Goal: Information Seeking & Learning: Find specific page/section

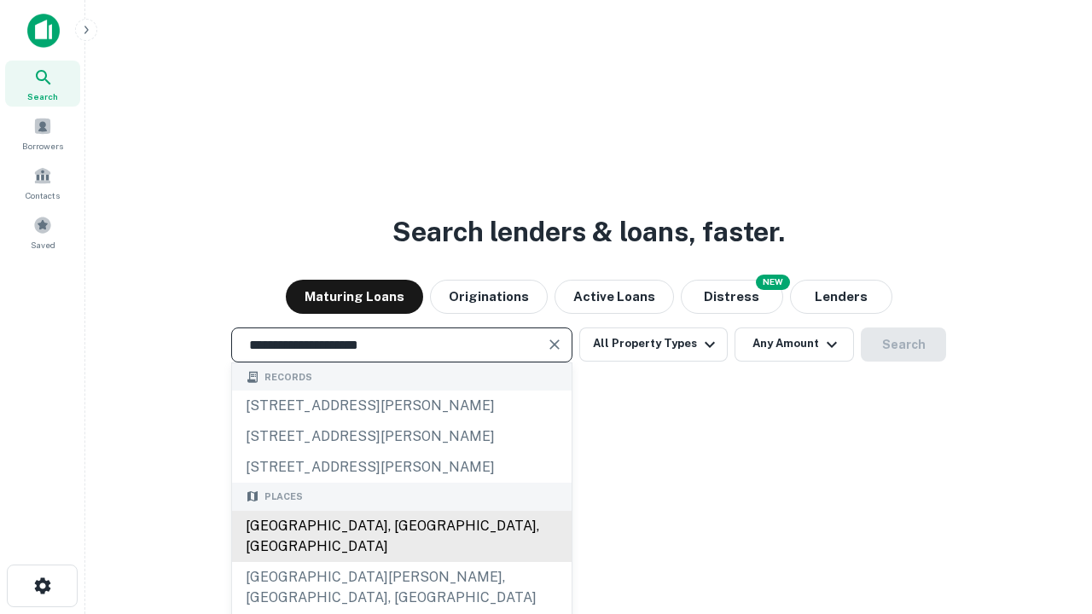
click at [401, 562] on div "[GEOGRAPHIC_DATA], [GEOGRAPHIC_DATA], [GEOGRAPHIC_DATA]" at bounding box center [402, 536] width 340 height 51
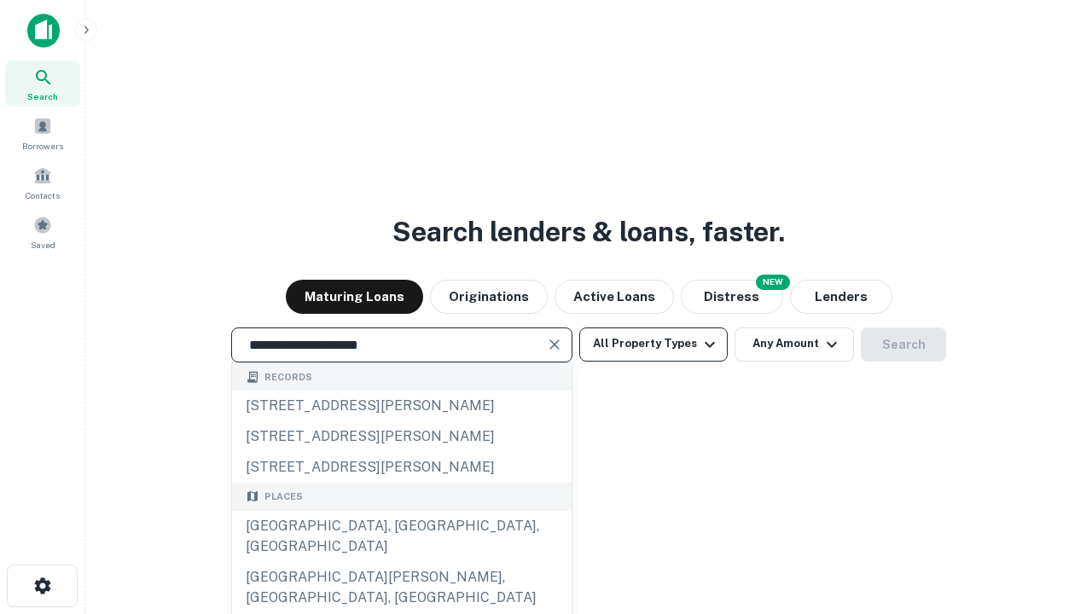
click at [654, 344] on button "All Property Types" at bounding box center [653, 345] width 148 height 34
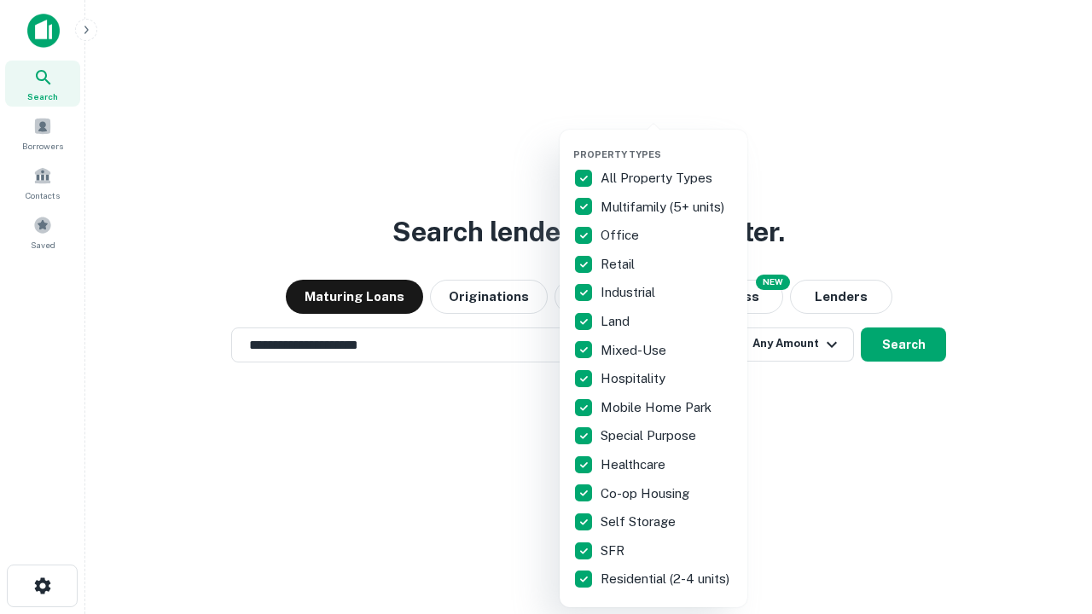
type input "**********"
click at [667, 143] on button "button" at bounding box center [668, 143] width 188 height 1
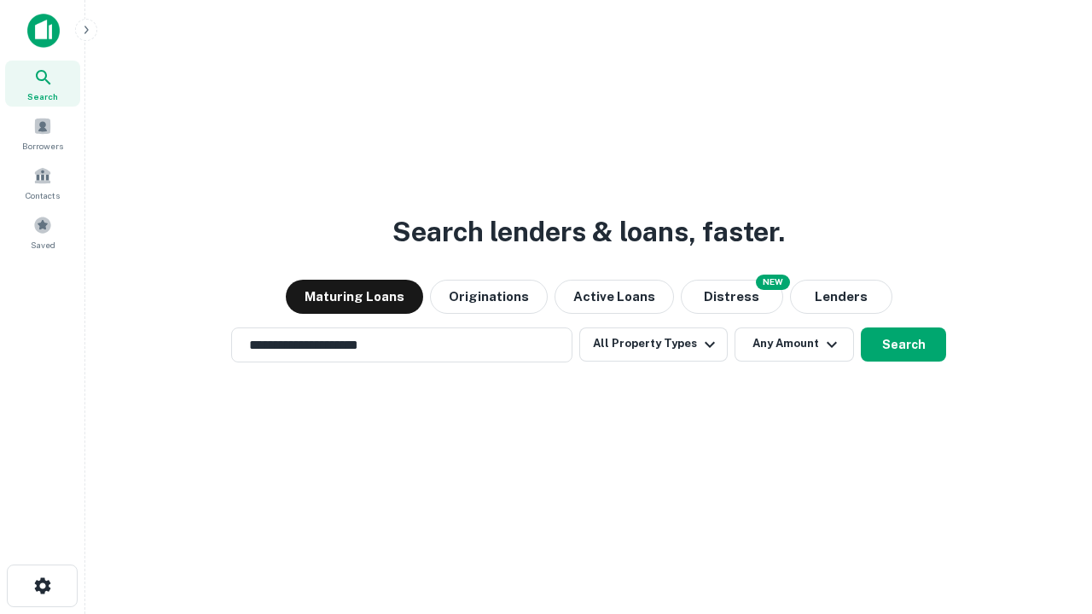
scroll to position [26, 0]
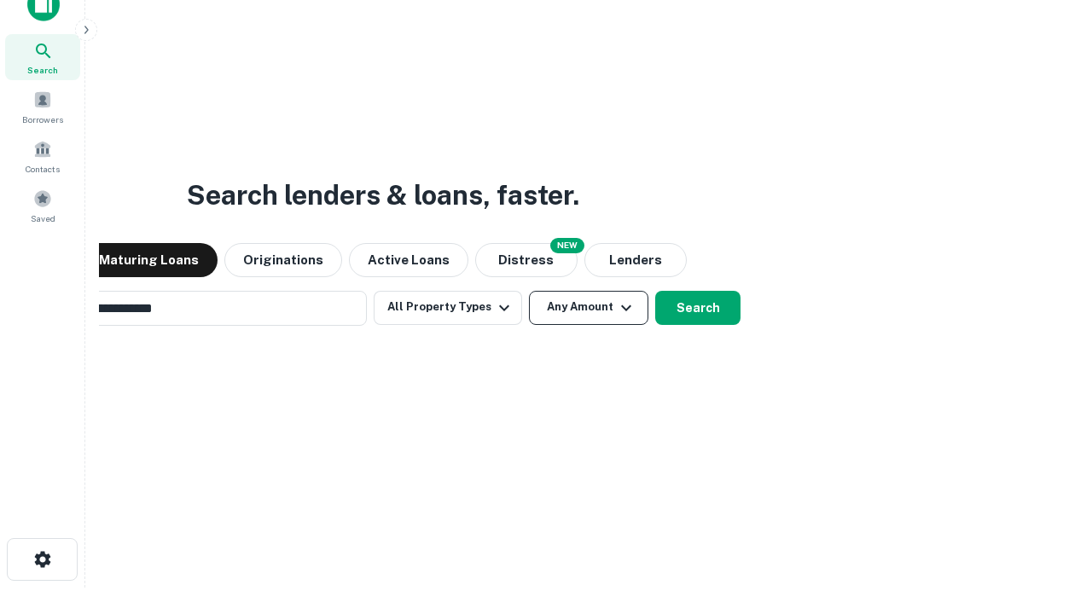
click at [529, 291] on button "Any Amount" at bounding box center [588, 308] width 119 height 34
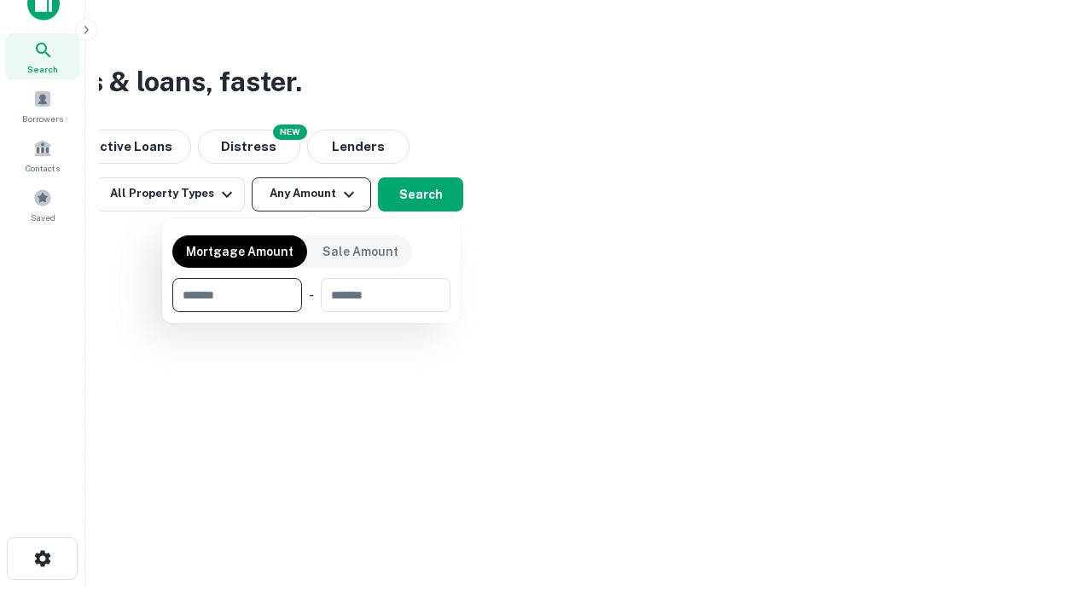
type input "*******"
click at [312, 312] on button "button" at bounding box center [311, 312] width 278 height 1
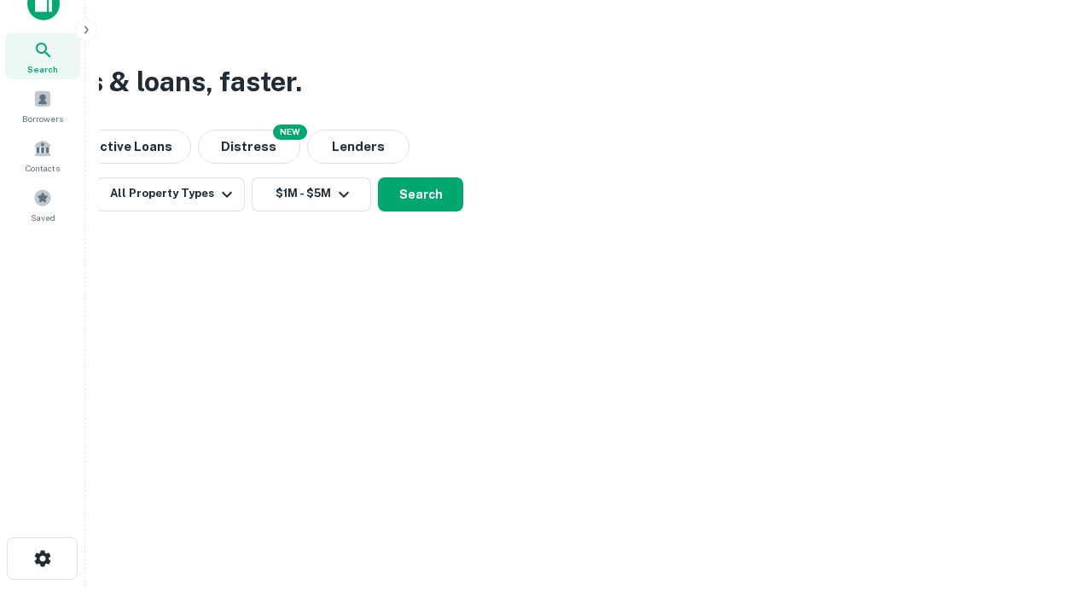
scroll to position [26, 0]
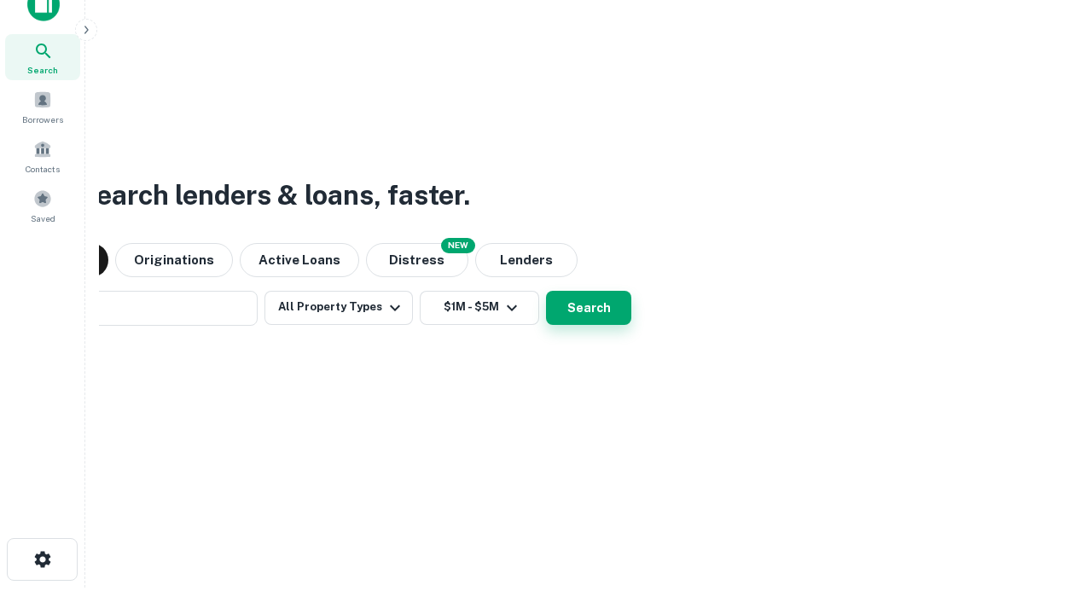
click at [589, 307] on button "Search" at bounding box center [588, 308] width 85 height 34
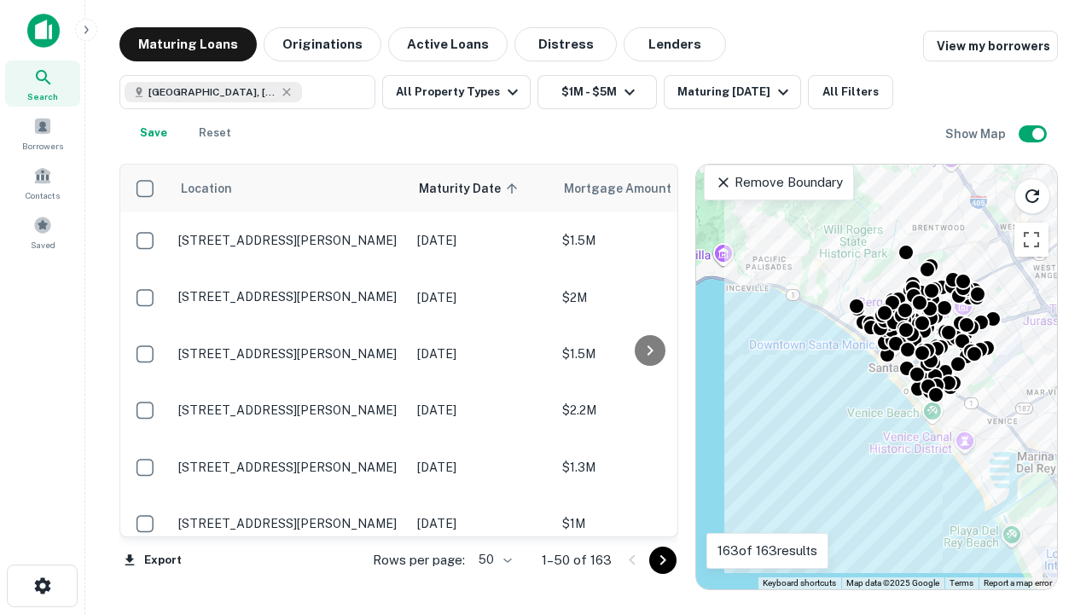
click at [492, 560] on body "Search Borrowers Contacts Saved Maturing Loans Originations Active Loans Distre…" at bounding box center [546, 307] width 1092 height 614
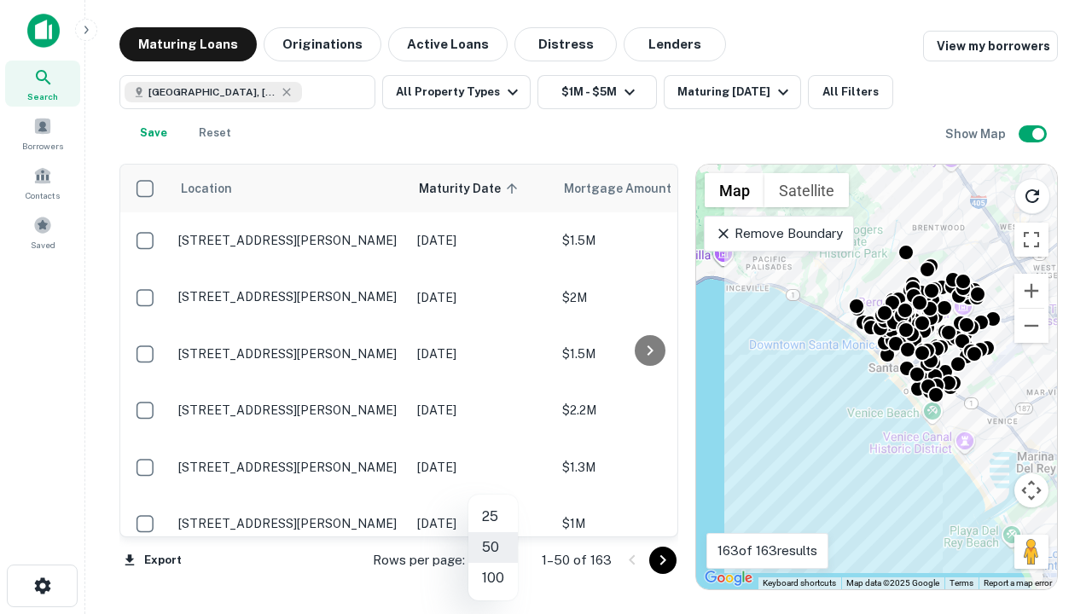
click at [493, 517] on li "25" at bounding box center [493, 517] width 49 height 31
